Goal: Information Seeking & Learning: Learn about a topic

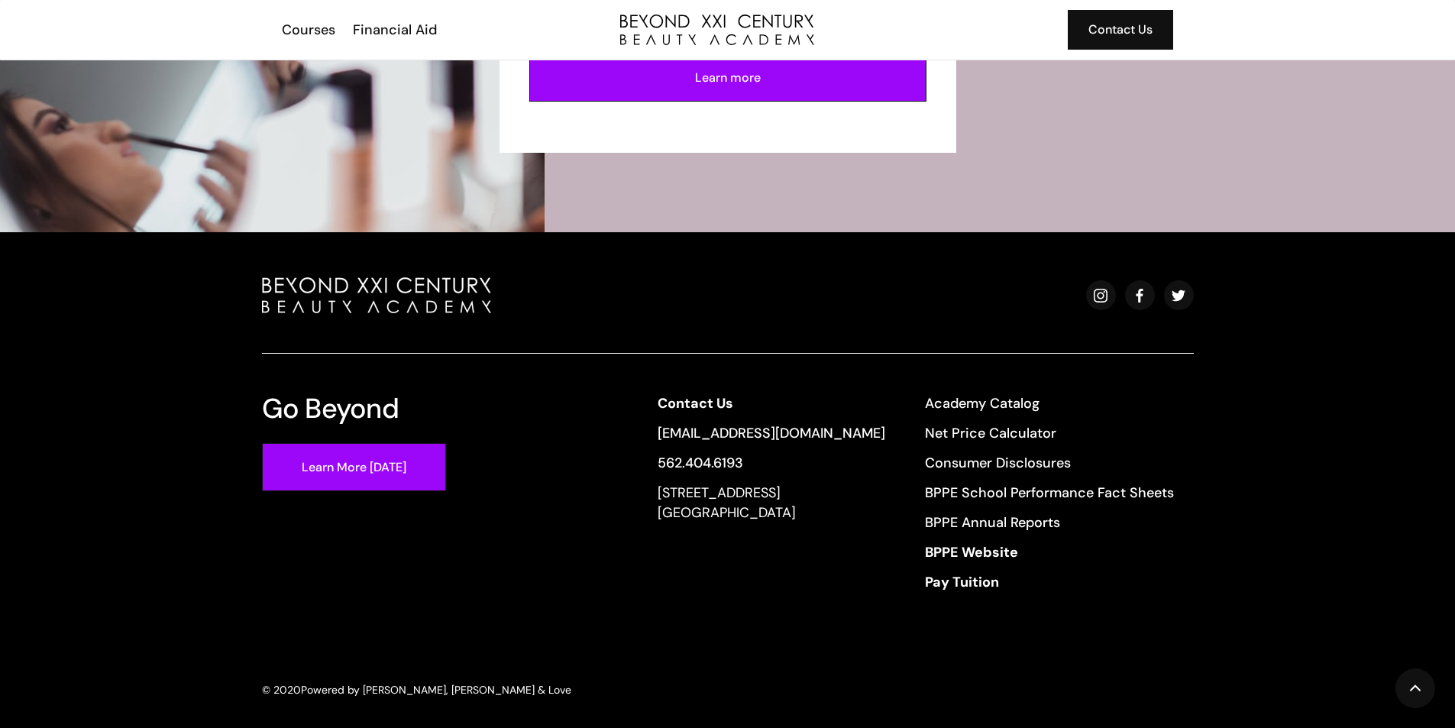
scroll to position [4062, 0]
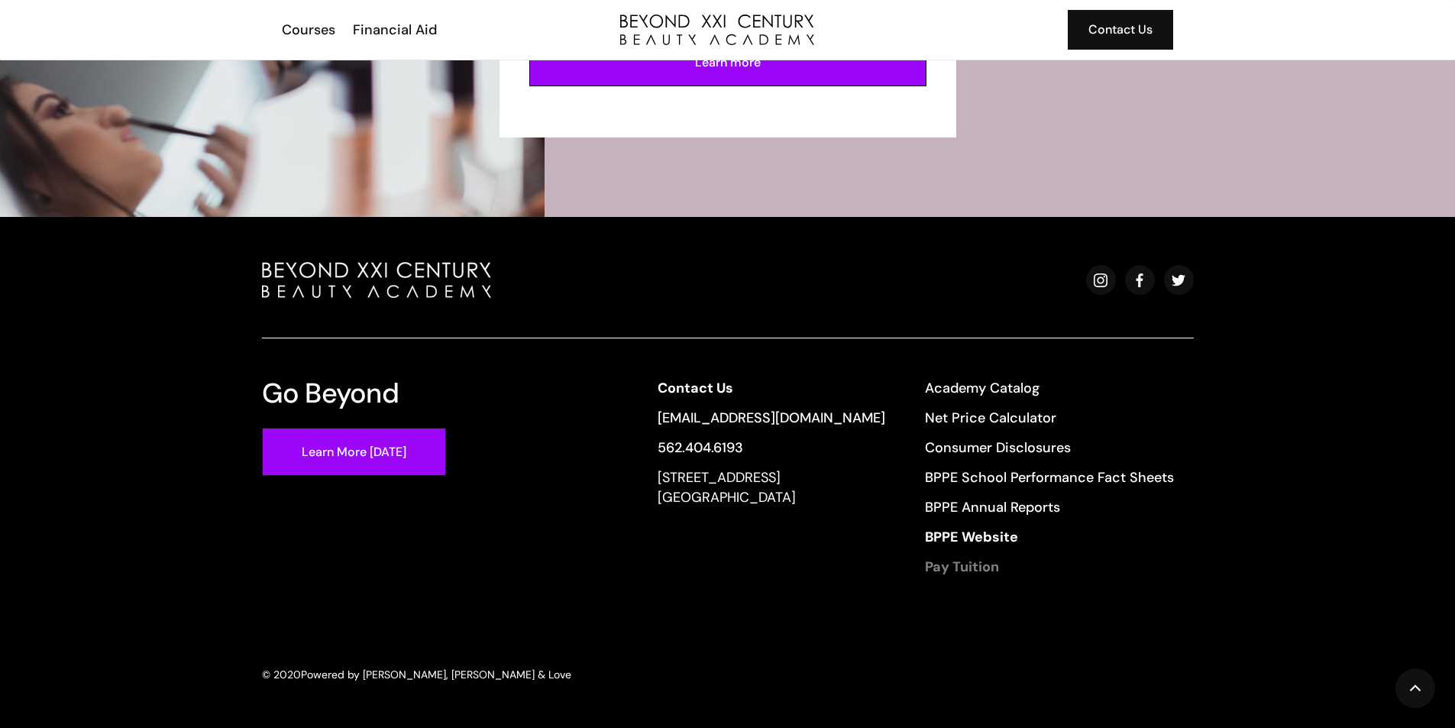
click at [986, 567] on strong "Pay Tuition" at bounding box center [962, 566] width 74 height 18
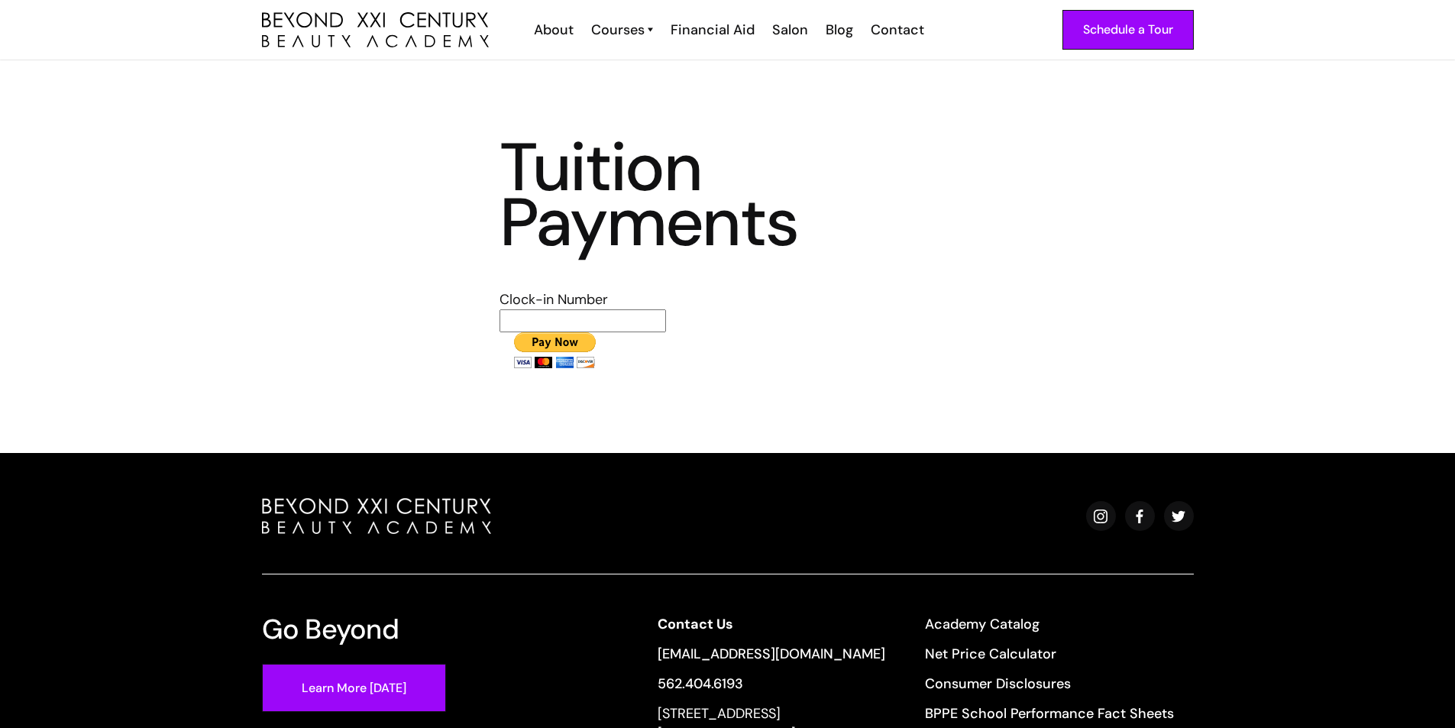
scroll to position [76, 0]
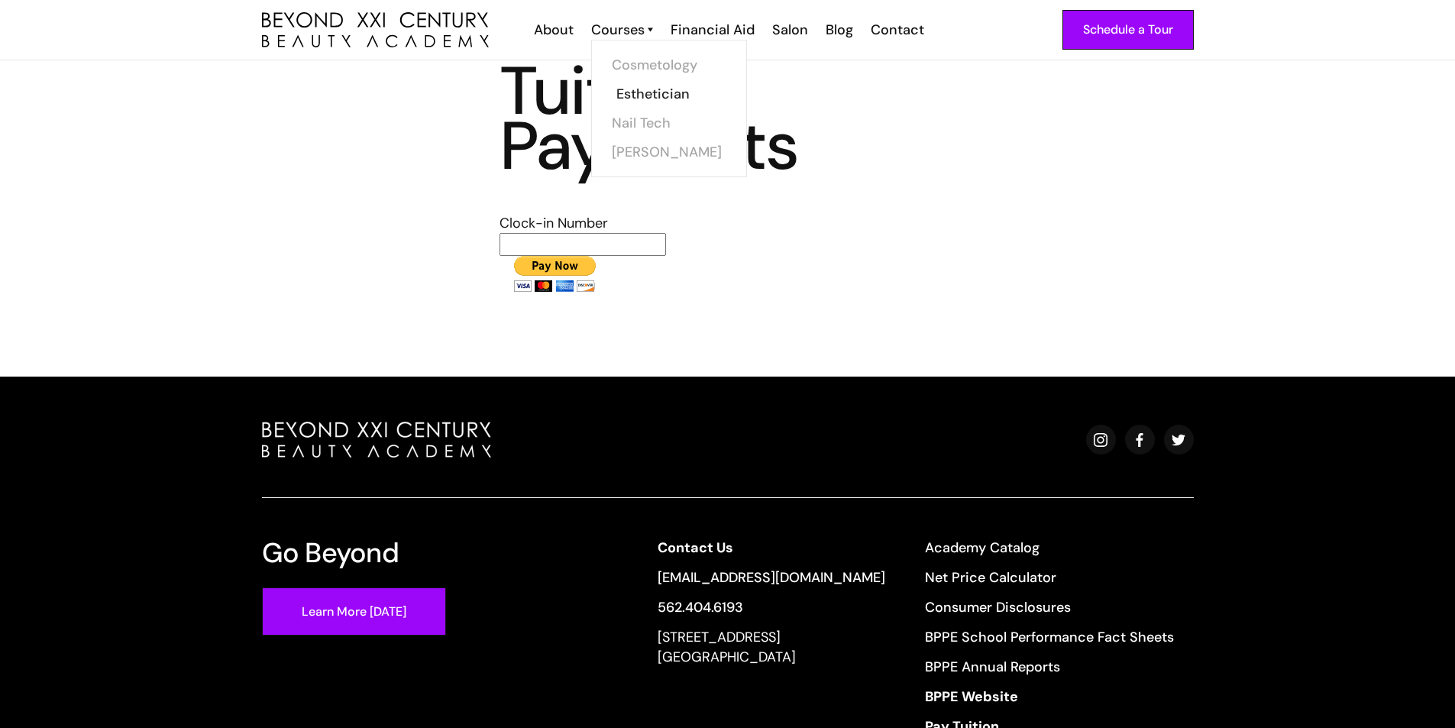
click at [657, 102] on link "Esthetician" at bounding box center [673, 93] width 115 height 29
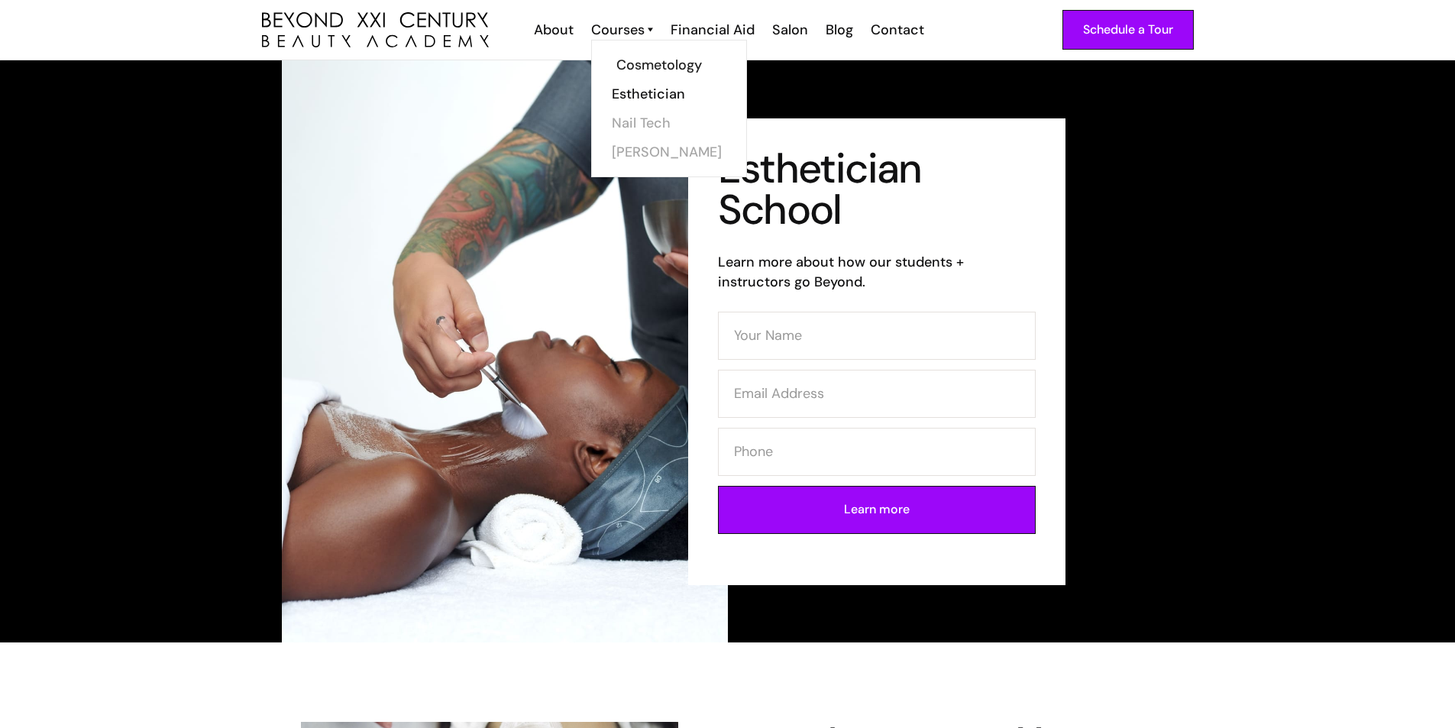
click at [650, 57] on link "Cosmetology" at bounding box center [673, 64] width 115 height 29
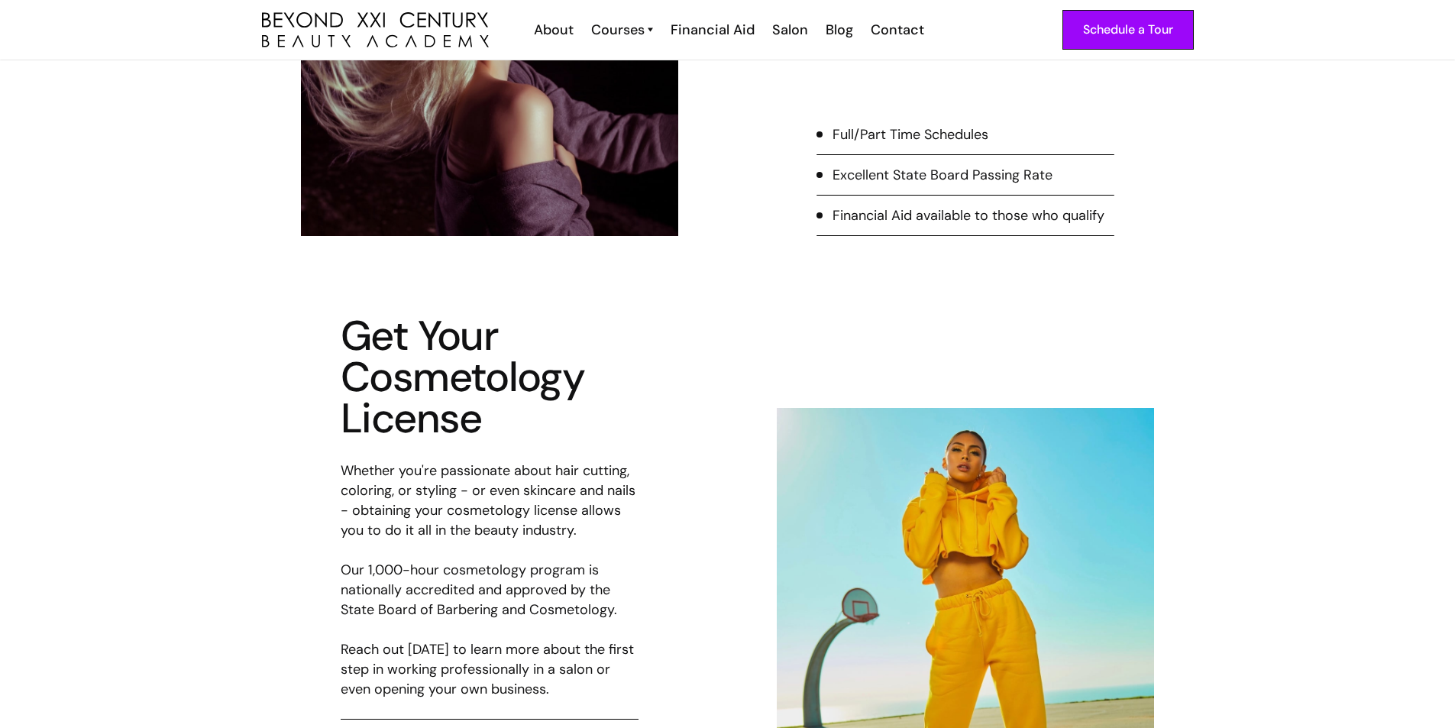
scroll to position [764, 0]
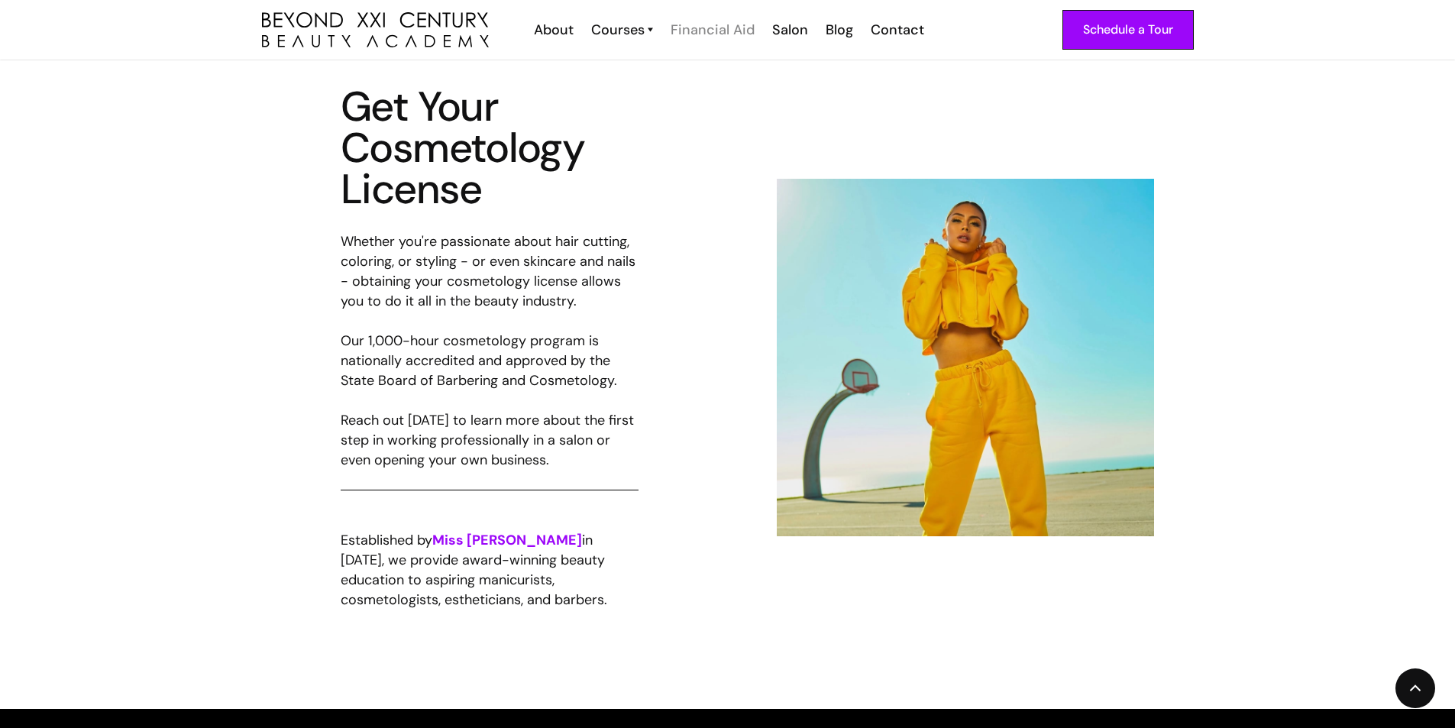
click at [727, 24] on div "Financial Aid" at bounding box center [712, 30] width 84 height 20
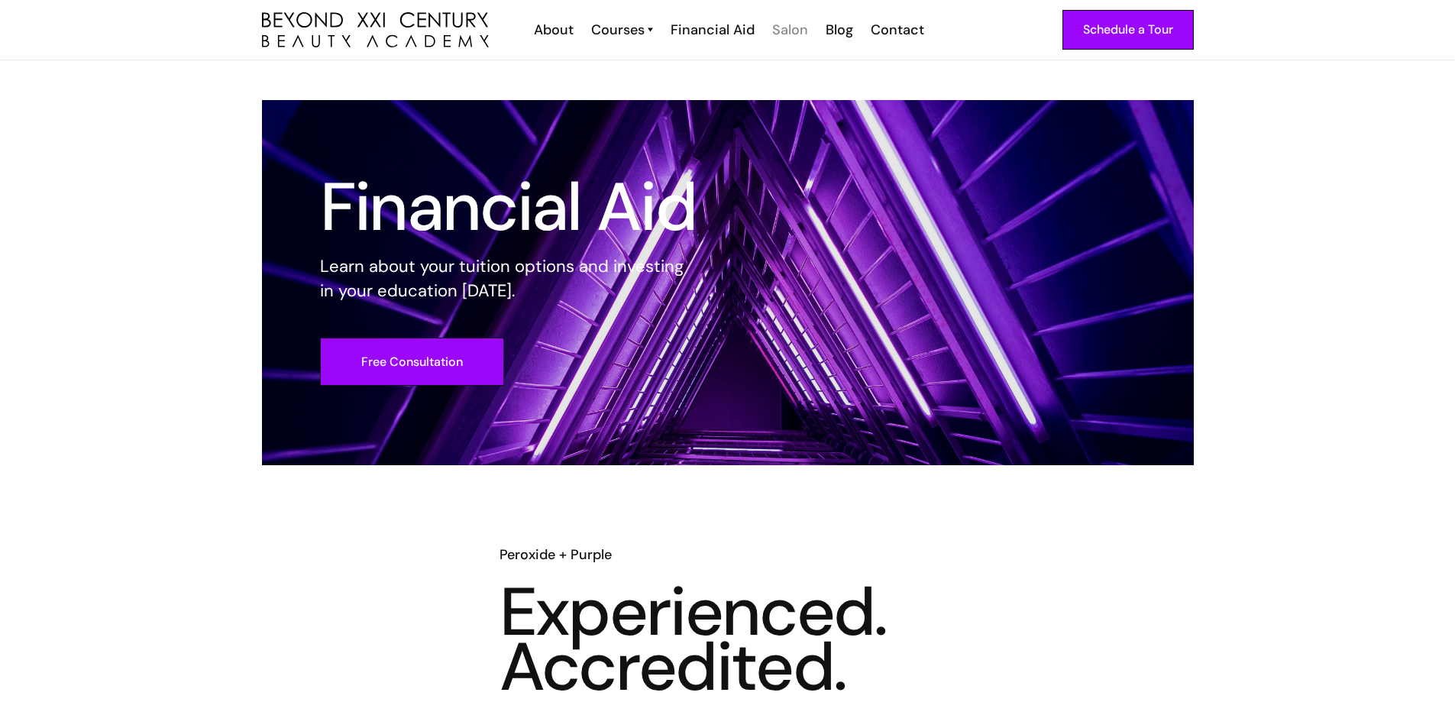
click at [796, 34] on div "Salon" at bounding box center [790, 30] width 36 height 20
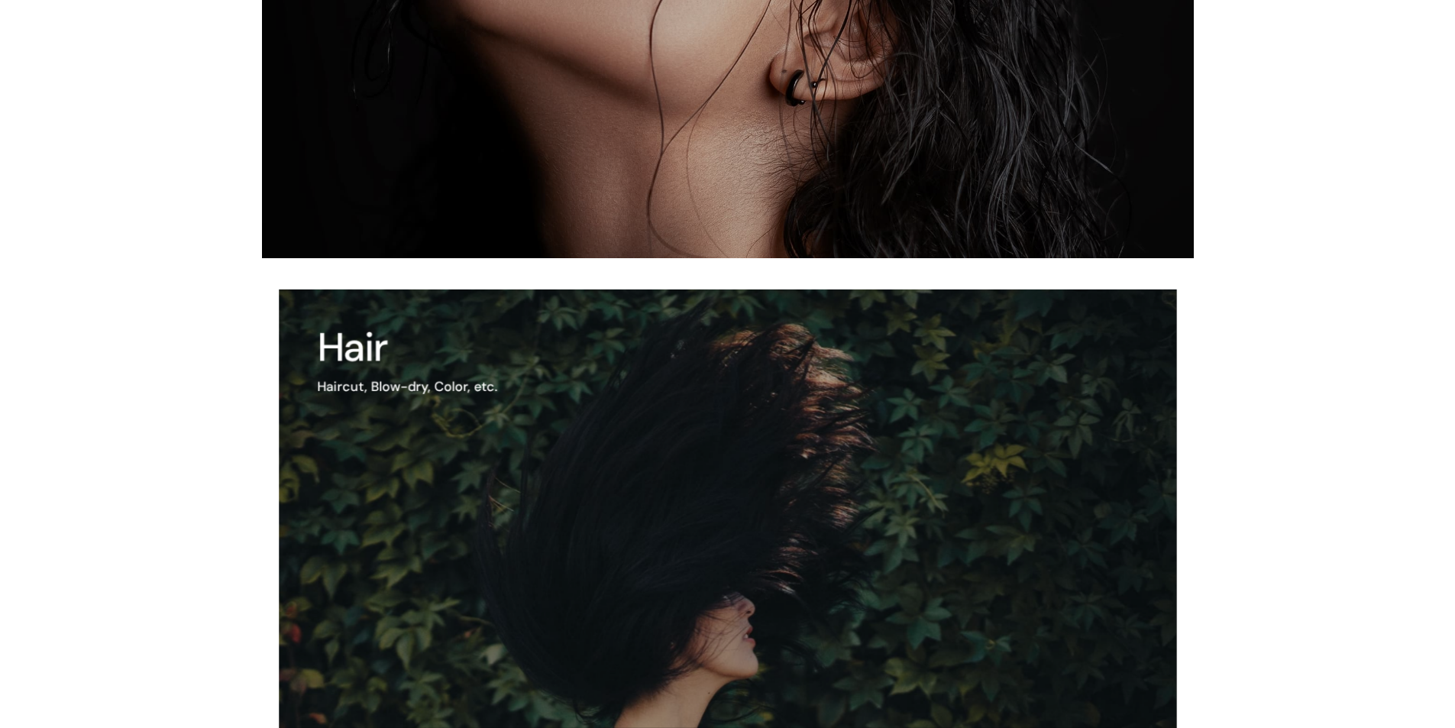
scroll to position [764, 0]
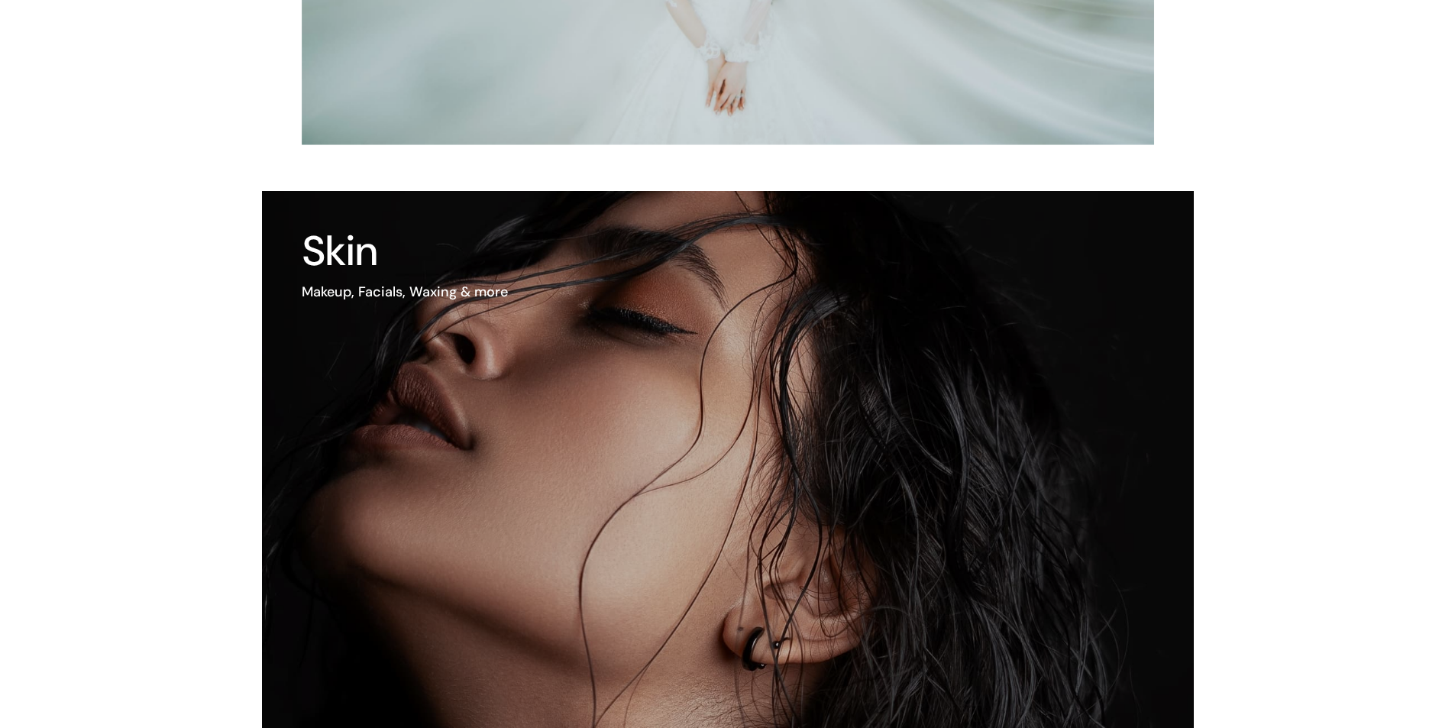
click at [583, 383] on img at bounding box center [673, 492] width 1118 height 722
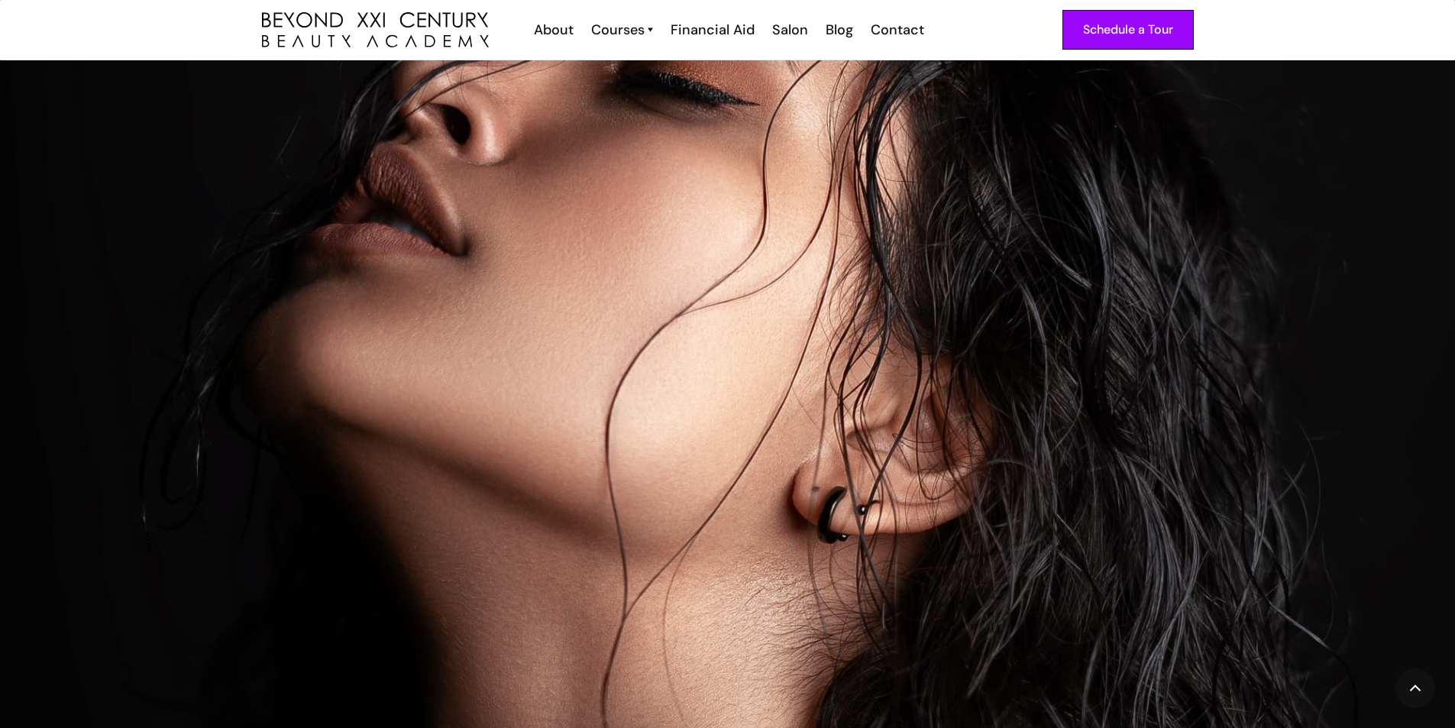
scroll to position [1145, 0]
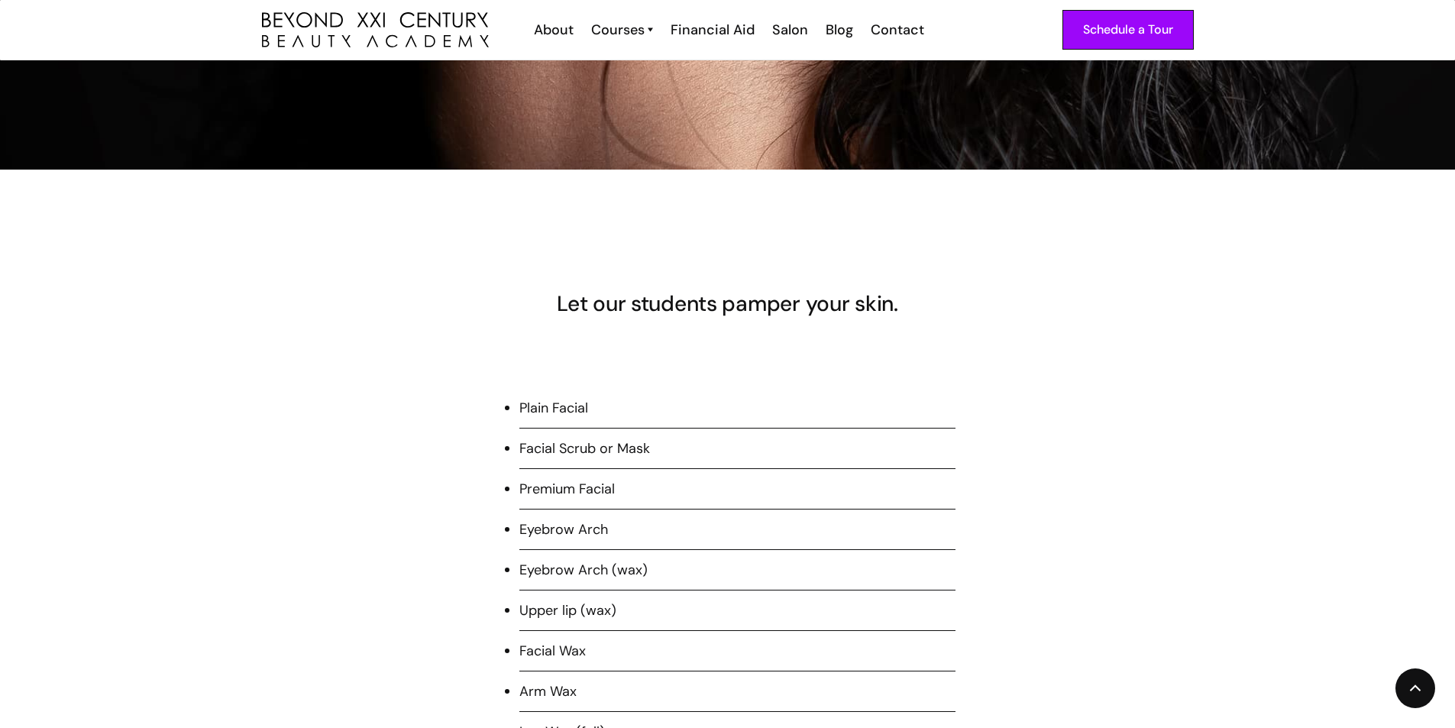
click at [582, 415] on li "Plain Facial" at bounding box center [737, 413] width 436 height 31
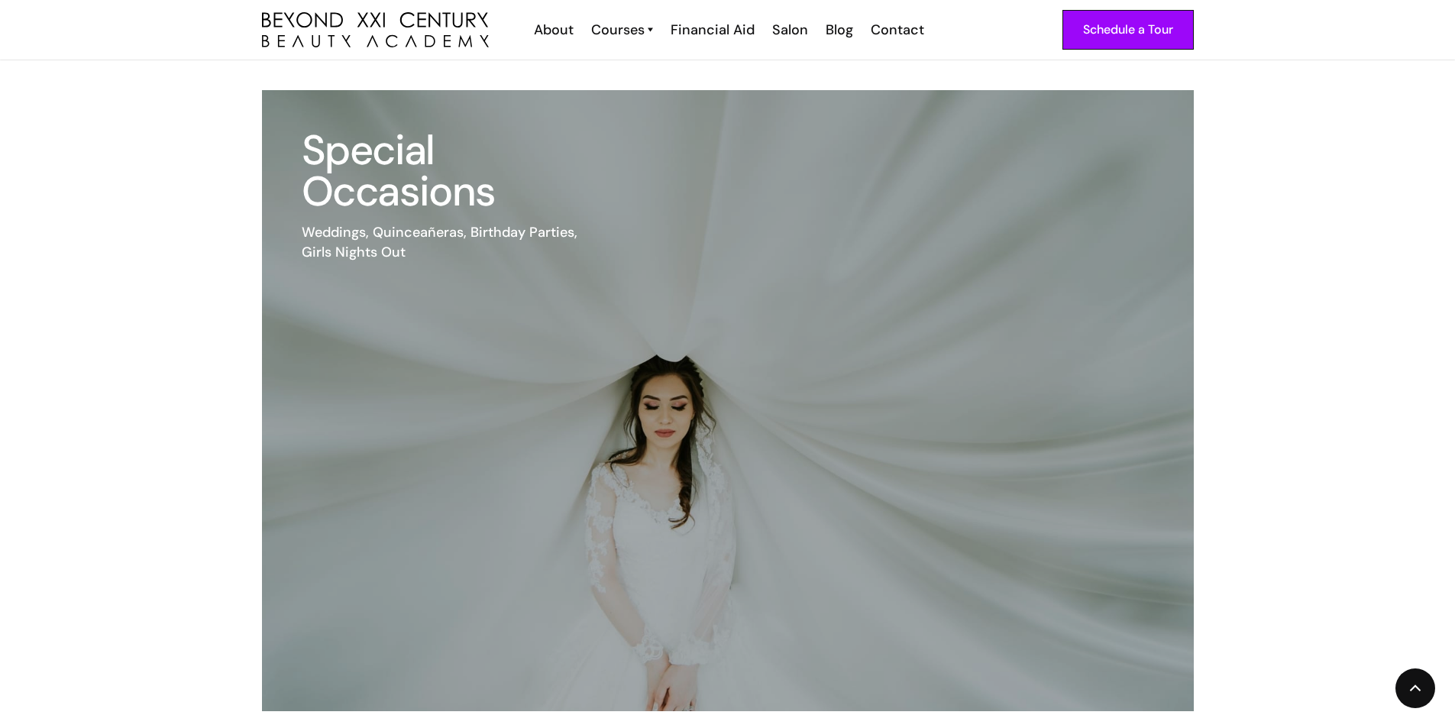
scroll to position [2749, 0]
